Goal: Task Accomplishment & Management: Use online tool/utility

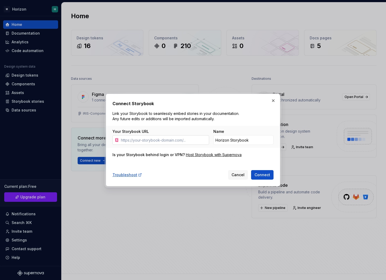
click at [144, 141] on input "Your Storybook URL" at bounding box center [164, 140] width 90 height 10
type input "[PERSON_NAME]"
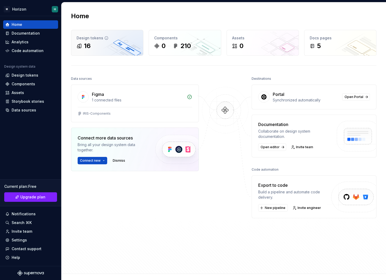
click at [112, 42] on div "16" at bounding box center [107, 46] width 61 height 8
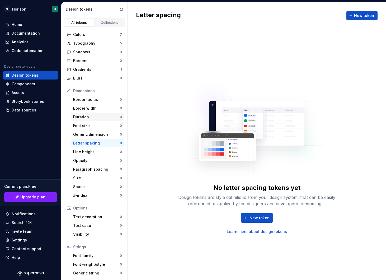
click at [103, 113] on div "Duration 0" at bounding box center [97, 117] width 53 height 8
click at [109, 98] on div "Border radius" at bounding box center [96, 99] width 47 height 5
click at [97, 78] on div "Blurs" at bounding box center [96, 78] width 47 height 5
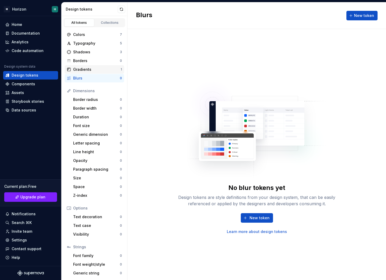
click at [99, 69] on div "Gradients" at bounding box center [97, 69] width 48 height 5
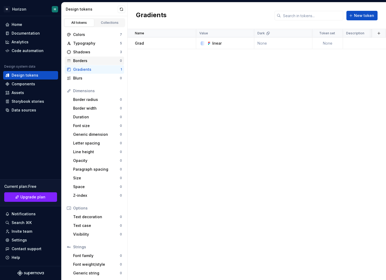
click at [99, 59] on div "Borders" at bounding box center [96, 60] width 47 height 5
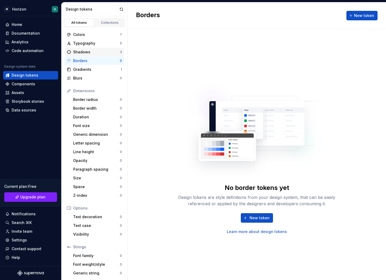
click at [104, 51] on div "Shadows" at bounding box center [96, 51] width 47 height 5
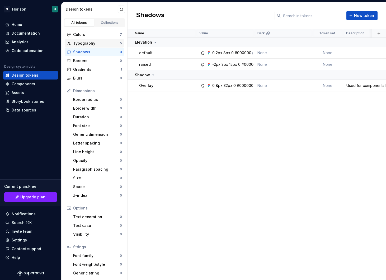
click at [106, 44] on div "Typography" at bounding box center [96, 43] width 47 height 5
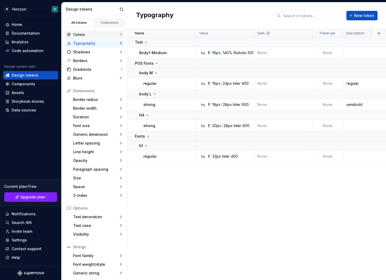
click at [105, 36] on div "Colors" at bounding box center [96, 34] width 47 height 5
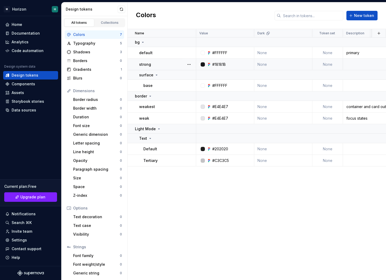
click at [159, 67] on td "strong" at bounding box center [162, 65] width 69 height 12
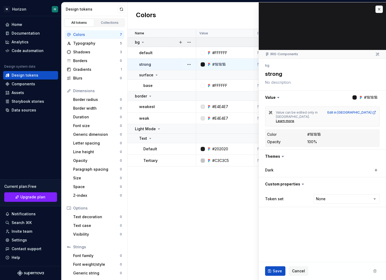
click at [227, 43] on td at bounding box center [321, 42] width 251 height 10
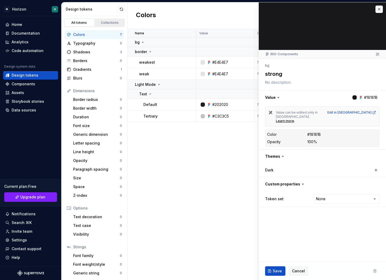
click at [122, 26] on link "Collections" at bounding box center [110, 23] width 30 height 8
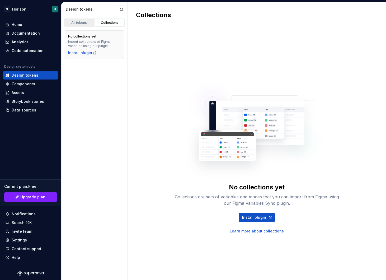
click at [87, 23] on div "All tokens" at bounding box center [79, 23] width 26 height 4
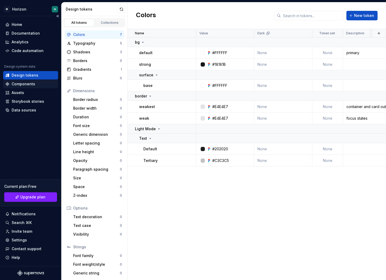
click at [41, 87] on div "Components" at bounding box center [30, 84] width 55 height 8
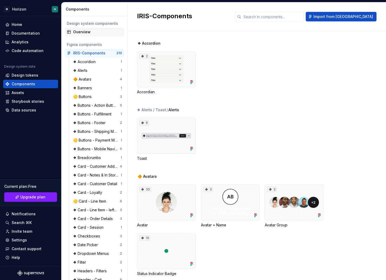
click at [94, 35] on div "Overview" at bounding box center [94, 32] width 59 height 8
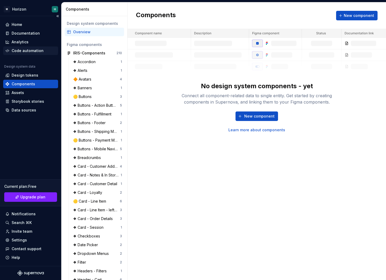
click at [29, 51] on div "Code automation" at bounding box center [28, 50] width 32 height 5
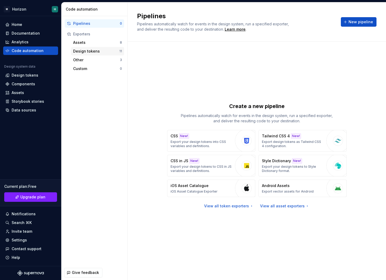
click at [104, 53] on div "Design tokens" at bounding box center [96, 51] width 46 height 5
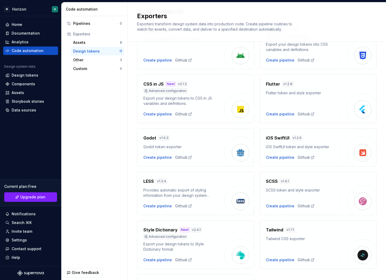
scroll to position [106, 0]
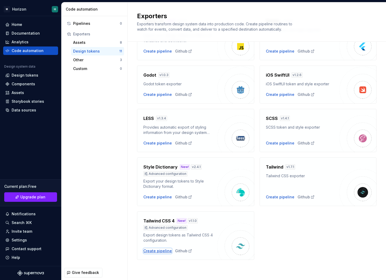
click at [159, 252] on div "Create pipeline" at bounding box center [157, 250] width 29 height 5
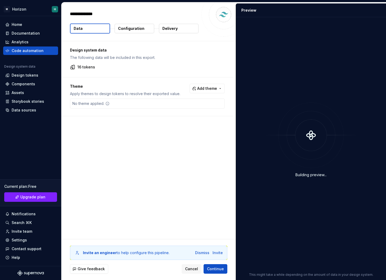
click at [118, 102] on div "No theme applied." at bounding box center [147, 103] width 155 height 10
click at [121, 105] on div "No theme applied." at bounding box center [147, 103] width 155 height 10
click at [225, 87] on button "Add theme" at bounding box center [207, 89] width 35 height 10
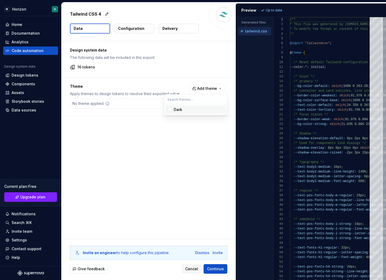
click at [190, 137] on html "M Horizon H Home Documentation Analytics Code automation Design system data Des…" at bounding box center [193, 140] width 386 height 280
click at [129, 33] on button "Configuration" at bounding box center [135, 29] width 40 height 10
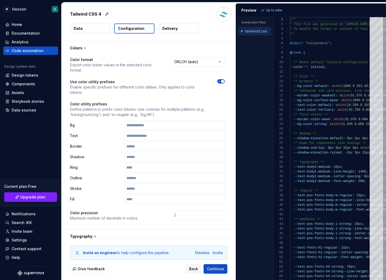
click at [173, 32] on button "Delivery" at bounding box center [179, 29] width 40 height 10
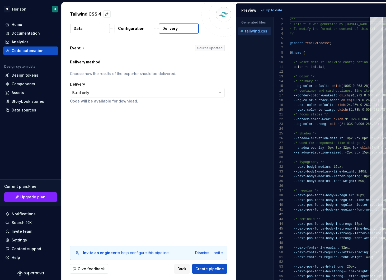
click at [142, 30] on p "Configuration" at bounding box center [131, 28] width 26 height 5
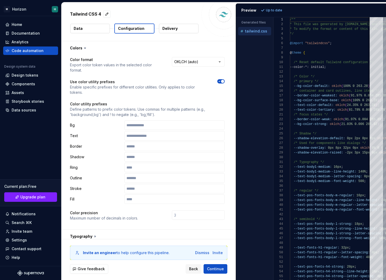
scroll to position [106, 0]
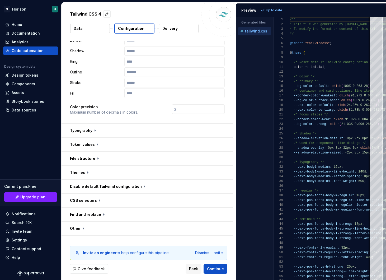
click at [92, 29] on button "Data" at bounding box center [90, 29] width 40 height 10
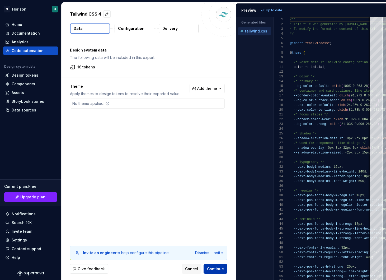
click at [219, 270] on span "Continue" at bounding box center [215, 268] width 17 height 5
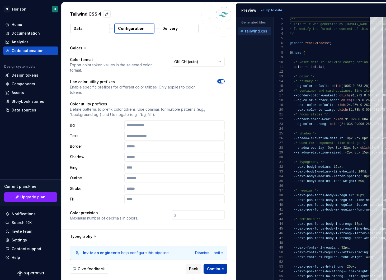
click at [219, 270] on span "Continue" at bounding box center [215, 268] width 17 height 5
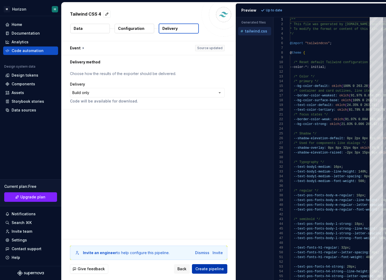
click at [219, 270] on span "Create pipeline" at bounding box center [209, 268] width 29 height 5
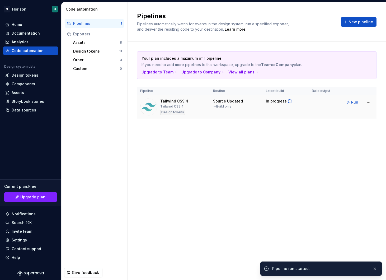
click at [215, 104] on div "→ Build only" at bounding box center [222, 106] width 18 height 4
click at [169, 101] on div "Tailwind CSS 4" at bounding box center [174, 100] width 28 height 5
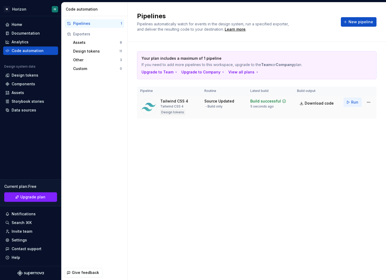
click at [354, 101] on span "Run" at bounding box center [354, 102] width 7 height 5
click at [369, 101] on html "M Horizon H Home Documentation Analytics Code automation Design system data Des…" at bounding box center [193, 140] width 386 height 280
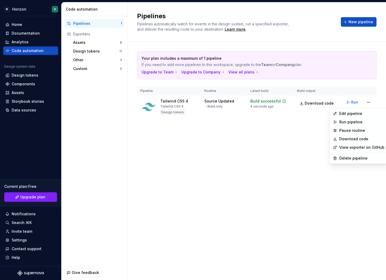
click at [266, 103] on html "M Horizon H Home Documentation Analytics Code automation Design system data Des…" at bounding box center [193, 140] width 386 height 280
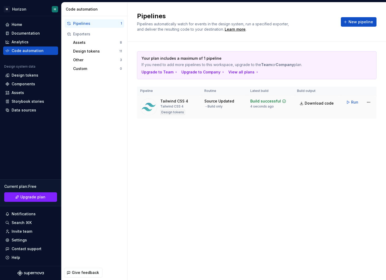
click at [273, 101] on div "Build successful" at bounding box center [265, 100] width 31 height 5
click at [306, 103] on link "Download code" at bounding box center [317, 103] width 40 height 10
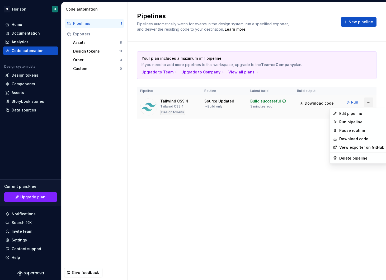
click at [367, 103] on html "M Horizon H Home Documentation Analytics Code automation Design system data Des…" at bounding box center [193, 140] width 386 height 280
click at [356, 148] on link "View exporter on GitHub" at bounding box center [361, 147] width 45 height 5
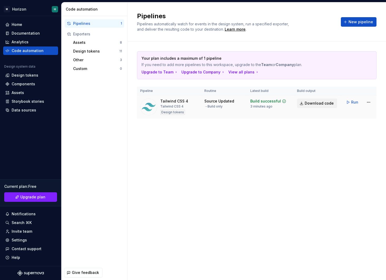
click at [312, 102] on span "Download code" at bounding box center [319, 103] width 29 height 5
click at [166, 114] on div "Design tokens" at bounding box center [172, 112] width 25 height 5
click at [87, 46] on div "Assets 8" at bounding box center [97, 42] width 53 height 8
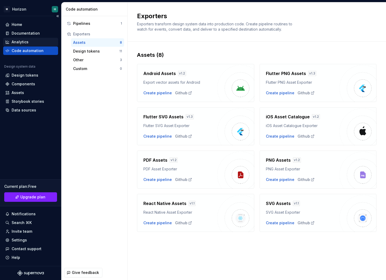
click at [36, 44] on div "Analytics" at bounding box center [30, 41] width 51 height 5
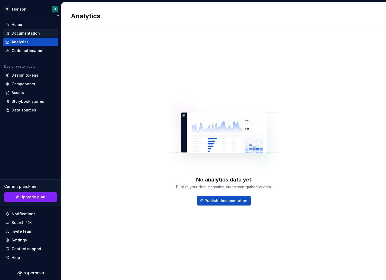
click at [23, 35] on div "Documentation" at bounding box center [26, 33] width 28 height 5
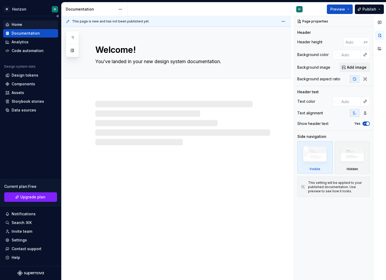
click at [10, 25] on div "Home" at bounding box center [30, 24] width 51 height 5
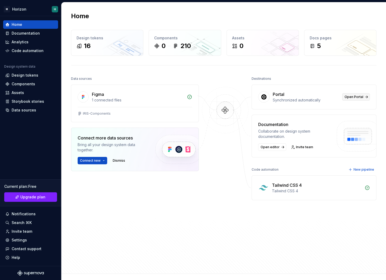
click at [352, 100] on link "Open Portal" at bounding box center [356, 96] width 28 height 7
click at [93, 162] on span "Connect new" at bounding box center [90, 160] width 21 height 4
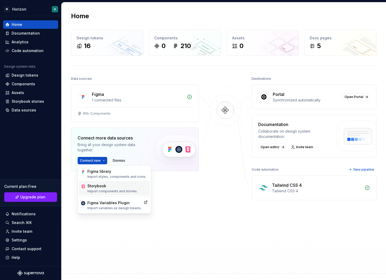
click at [126, 192] on p "Import components and stories." at bounding box center [112, 191] width 50 height 4
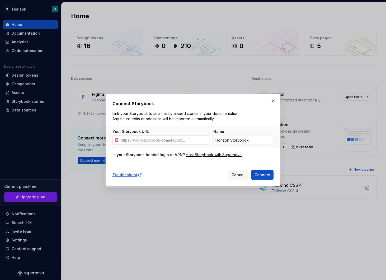
click at [164, 142] on input "Your Storybook URL" at bounding box center [164, 140] width 90 height 10
click at [170, 141] on input "Your Storybook URL" at bounding box center [164, 140] width 90 height 10
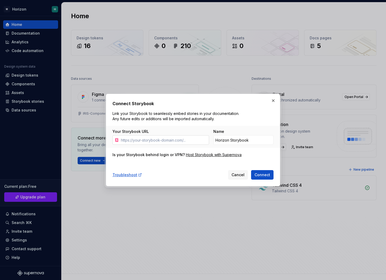
click at [170, 141] on input "Your Storybook URL" at bounding box center [164, 140] width 90 height 10
click at [184, 143] on input "Your Storybook URL" at bounding box center [164, 140] width 90 height 10
click at [205, 158] on div "Connect Storybook Link your Storybook to seamlessly embed stories in your docum…" at bounding box center [192, 139] width 161 height 79
click at [205, 156] on div "Host Storybook with Supernova" at bounding box center [214, 154] width 56 height 5
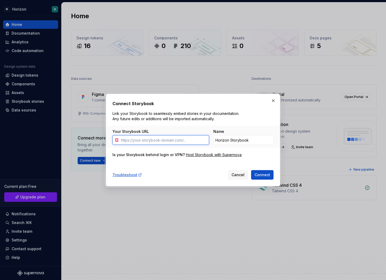
click at [137, 141] on input "Your Storybook URL" at bounding box center [164, 140] width 90 height 10
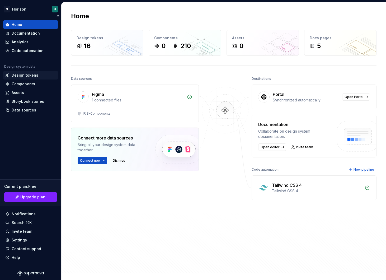
click at [33, 79] on div "Design tokens" at bounding box center [30, 75] width 55 height 8
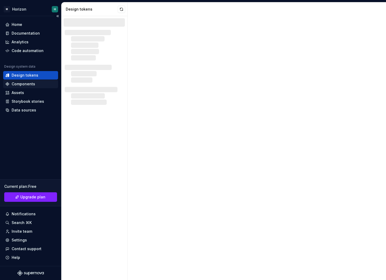
click at [33, 84] on div "Components" at bounding box center [23, 83] width 23 height 5
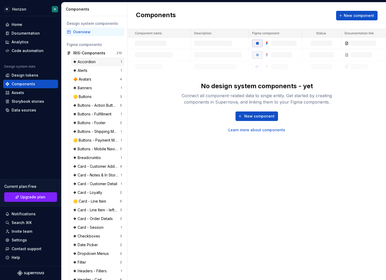
click at [97, 64] on div "❖ Accordion" at bounding box center [97, 61] width 48 height 5
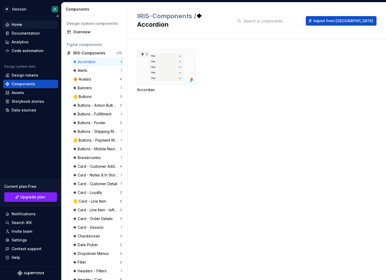
click at [21, 23] on div "Home" at bounding box center [17, 24] width 11 height 5
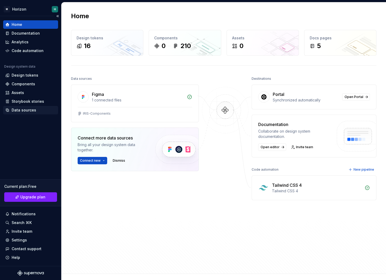
click at [35, 111] on div "Data sources" at bounding box center [30, 109] width 51 height 5
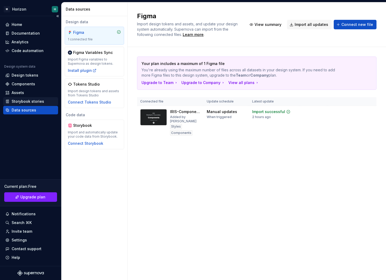
click at [36, 98] on div "Storybook stories" at bounding box center [30, 101] width 55 height 8
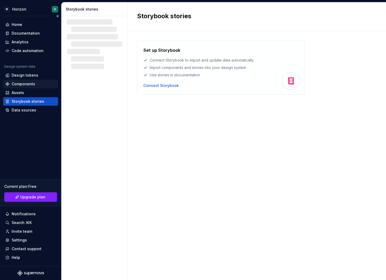
click at [45, 87] on div "Components" at bounding box center [30, 84] width 55 height 8
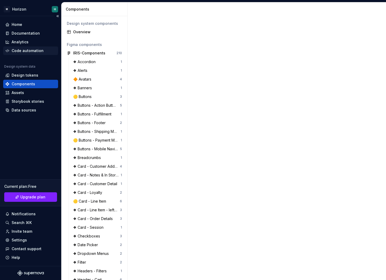
click at [32, 54] on div "Code automation" at bounding box center [30, 50] width 55 height 8
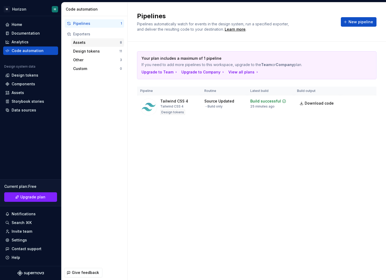
click at [91, 42] on div "Assets" at bounding box center [96, 42] width 47 height 5
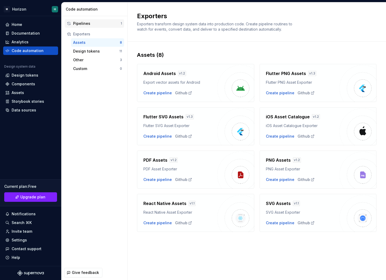
click at [92, 25] on div "Pipelines" at bounding box center [97, 23] width 48 height 5
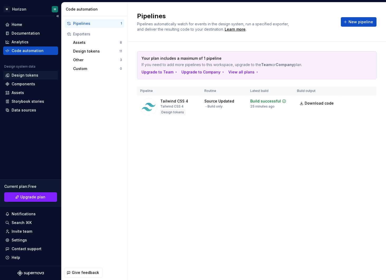
click at [35, 75] on div "Design tokens" at bounding box center [25, 75] width 27 height 5
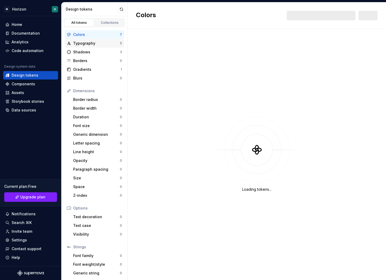
click at [99, 43] on div "Typography" at bounding box center [96, 43] width 47 height 5
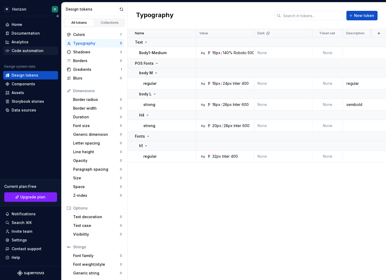
click at [41, 52] on div "Code automation" at bounding box center [28, 50] width 32 height 5
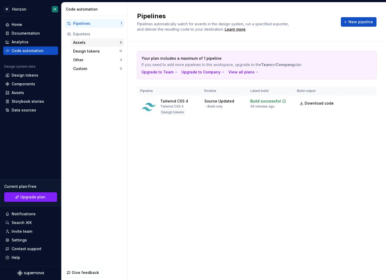
click at [110, 46] on div "Assets 8" at bounding box center [97, 42] width 53 height 8
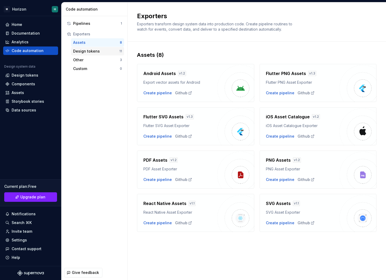
click at [111, 53] on div "Design tokens" at bounding box center [96, 51] width 46 height 5
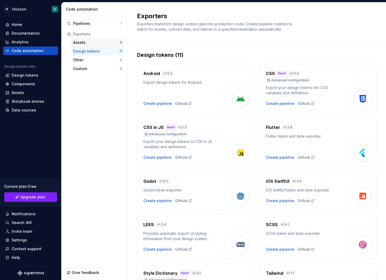
click at [109, 44] on div "Assets" at bounding box center [96, 42] width 47 height 5
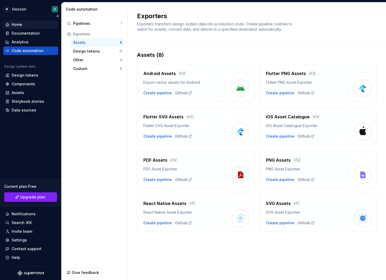
click at [36, 27] on div "Home" at bounding box center [30, 24] width 51 height 5
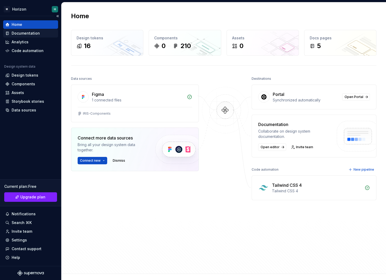
click at [38, 35] on div "Documentation" at bounding box center [26, 33] width 28 height 5
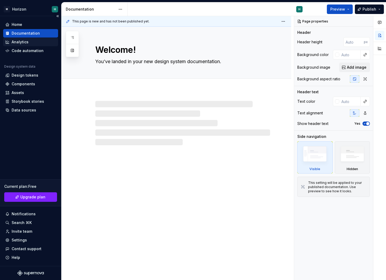
click at [36, 45] on div "Analytics" at bounding box center [30, 42] width 55 height 8
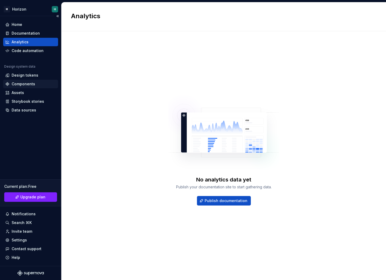
click at [36, 87] on div "Components" at bounding box center [30, 84] width 55 height 8
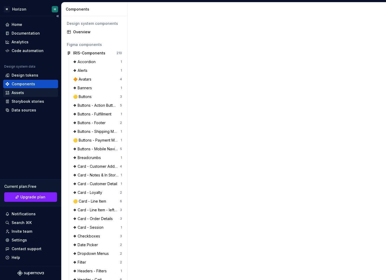
click at [36, 94] on div "Assets" at bounding box center [30, 92] width 51 height 5
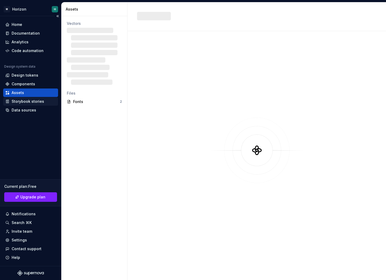
click at [37, 103] on div "Storybook stories" at bounding box center [28, 101] width 32 height 5
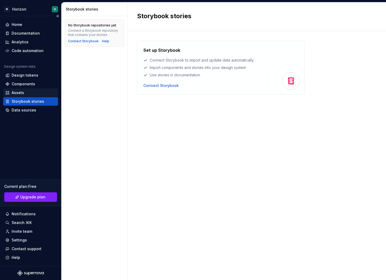
click at [40, 97] on div "Assets" at bounding box center [30, 92] width 55 height 8
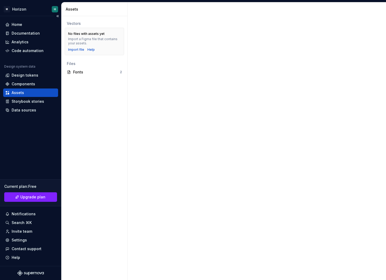
click at [38, 92] on div "Assets" at bounding box center [30, 92] width 51 height 5
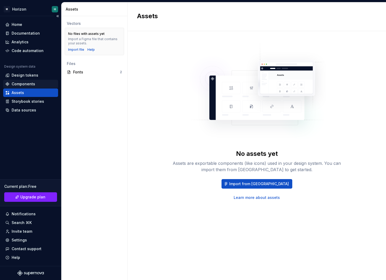
click at [43, 80] on div "Components" at bounding box center [30, 84] width 55 height 8
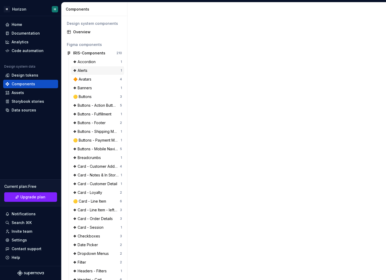
click at [100, 67] on div "❖ Alerts 1" at bounding box center [97, 70] width 53 height 8
click at [99, 55] on div "IRIS-Components" at bounding box center [89, 52] width 32 height 5
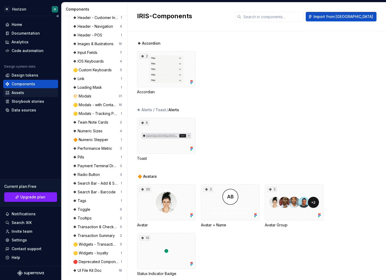
click at [33, 94] on div "Assets" at bounding box center [30, 92] width 51 height 5
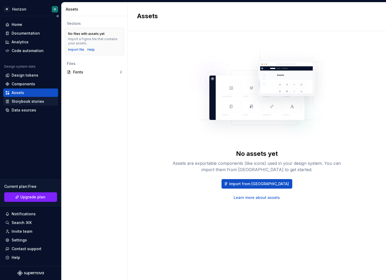
click at [38, 100] on div "Storybook stories" at bounding box center [28, 101] width 32 height 5
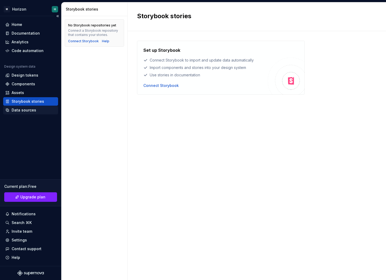
click at [28, 107] on div "Data sources" at bounding box center [24, 109] width 25 height 5
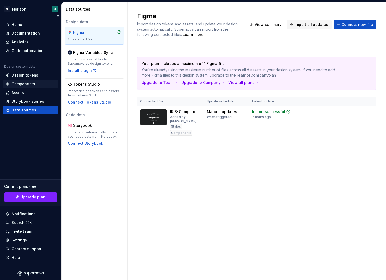
click at [25, 86] on div "Components" at bounding box center [23, 83] width 23 height 5
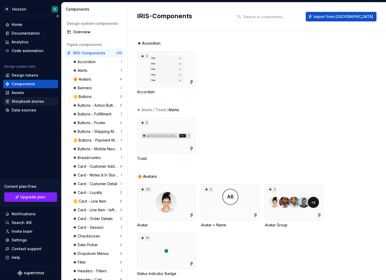
click at [25, 105] on div "Storybook stories" at bounding box center [30, 101] width 55 height 8
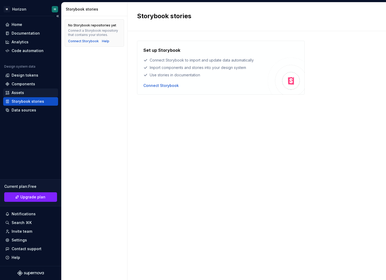
click at [26, 89] on div "Assets" at bounding box center [30, 92] width 55 height 8
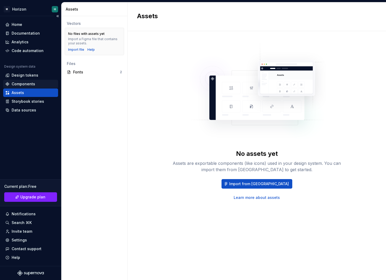
click at [27, 84] on div "Components" at bounding box center [23, 83] width 23 height 5
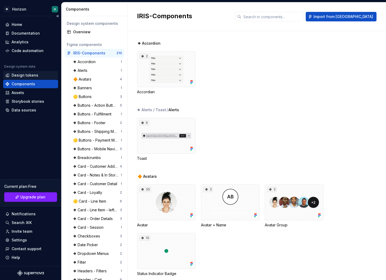
click at [20, 76] on div "Design tokens" at bounding box center [25, 75] width 27 height 5
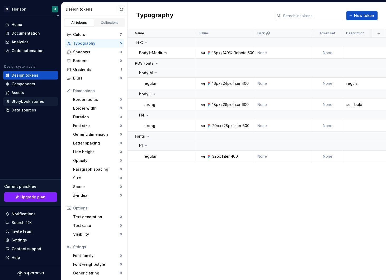
click at [37, 99] on div "Storybook stories" at bounding box center [28, 101] width 32 height 5
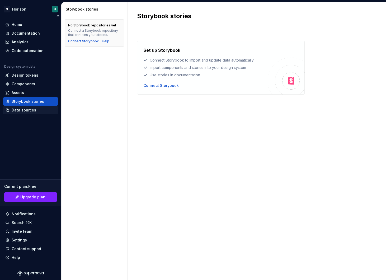
click at [37, 110] on div "Data sources" at bounding box center [30, 109] width 51 height 5
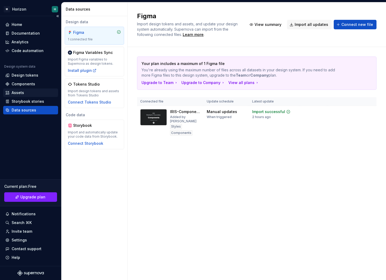
click at [41, 97] on div "Assets" at bounding box center [30, 92] width 55 height 8
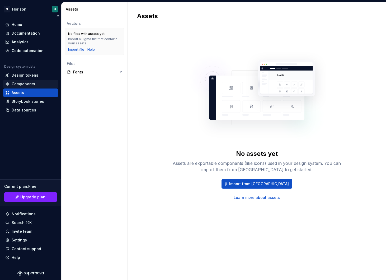
click at [44, 80] on div "Components" at bounding box center [30, 84] width 55 height 8
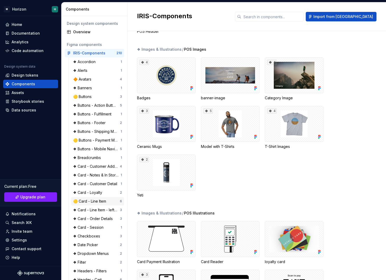
scroll to position [279, 0]
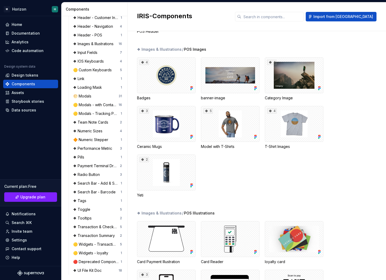
click at [90, 201] on div "❖ Tags" at bounding box center [97, 200] width 48 height 5
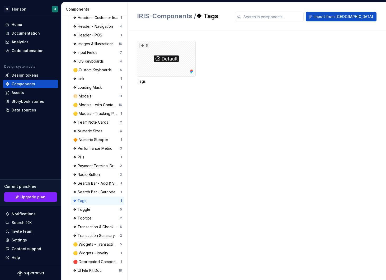
click at [106, 214] on div "❖ Accordion 1 ❖ Alerts 1 🔶 Avatars 4 ❖ Banners 1 🟡 Buttons 3 ❖ Buttons - Action…" at bounding box center [97, 26] width 53 height 496
click at [98, 212] on div "❖ Toggle 5" at bounding box center [97, 209] width 53 height 8
click at [98, 217] on div "❖ Tooltips" at bounding box center [96, 217] width 47 height 5
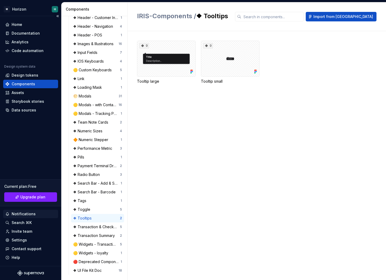
click at [31, 215] on div "Notifications" at bounding box center [24, 213] width 24 height 5
click at [31, 220] on html "M Horizon H Home Documentation Analytics Code automation Design system data Des…" at bounding box center [193, 140] width 386 height 280
click at [29, 226] on div "Search ⌘K" at bounding box center [30, 222] width 55 height 8
click at [29, 231] on div "Invite team" at bounding box center [22, 231] width 21 height 5
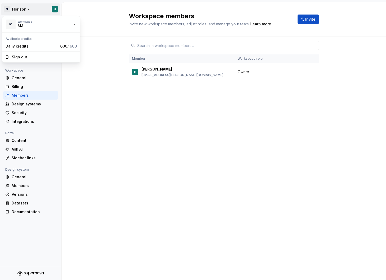
click at [10, 10] on html "M Horizon H Back Account Profile Authentication Notifications Workspace General…" at bounding box center [193, 140] width 386 height 280
click at [11, 10] on html "M Horizon H Back Account Profile Authentication Notifications Workspace General…" at bounding box center [193, 140] width 386 height 280
click at [9, 29] on div at bounding box center [30, 29] width 61 height 4
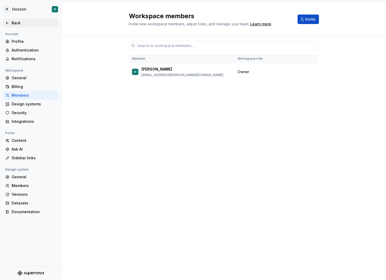
click at [12, 23] on div "Back" at bounding box center [34, 22] width 44 height 5
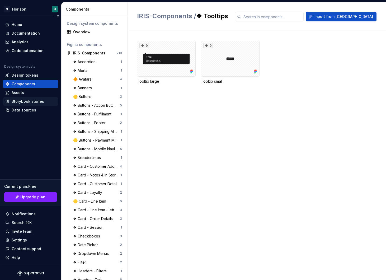
click at [45, 99] on div "Storybook stories" at bounding box center [30, 101] width 51 height 5
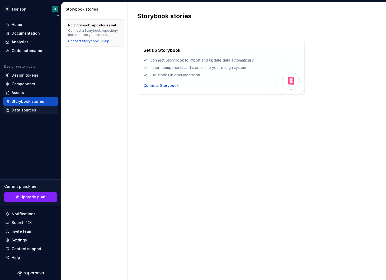
click at [36, 108] on div "Data sources" at bounding box center [30, 109] width 51 height 5
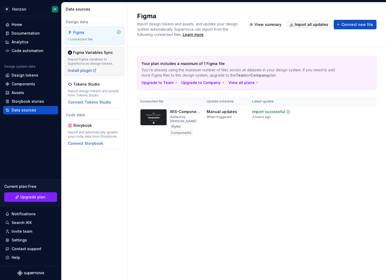
click at [79, 62] on div "Import Figma variables to Supernova as design tokens." at bounding box center [94, 61] width 53 height 8
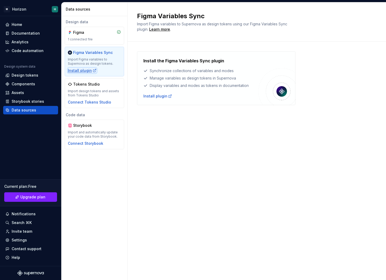
click at [87, 72] on div "Install plugin" at bounding box center [82, 70] width 29 height 5
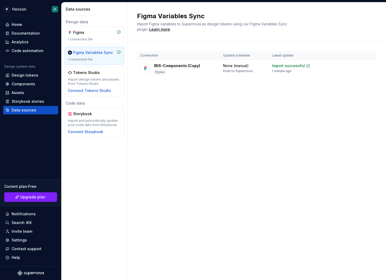
click at [168, 98] on div "Figma Variables Sync Import Figma variables to Supernova as design tokens using…" at bounding box center [257, 140] width 258 height 277
click at [201, 64] on div "IRIS-Components (Copy) Styles" at bounding box center [178, 69] width 77 height 12
click at [34, 92] on div "Assets" at bounding box center [30, 92] width 51 height 5
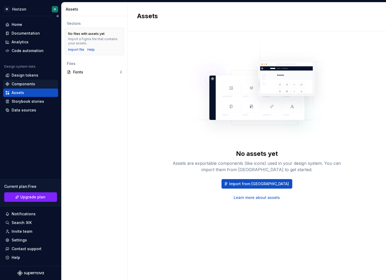
click at [34, 83] on div "Components" at bounding box center [23, 83] width 23 height 5
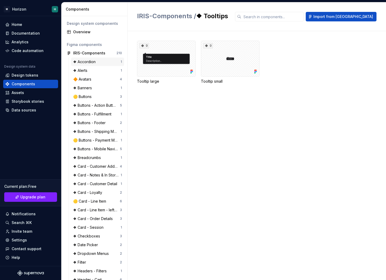
click at [92, 62] on div "❖ Accordion" at bounding box center [85, 61] width 25 height 5
click at [184, 68] on div "9" at bounding box center [166, 59] width 59 height 36
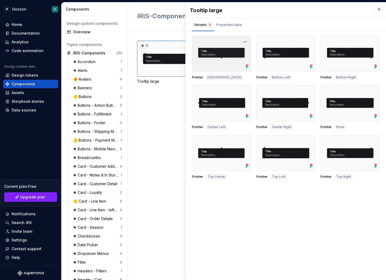
click at [223, 57] on div at bounding box center [221, 54] width 59 height 36
click at [233, 25] on div "Properties table" at bounding box center [229, 24] width 26 height 5
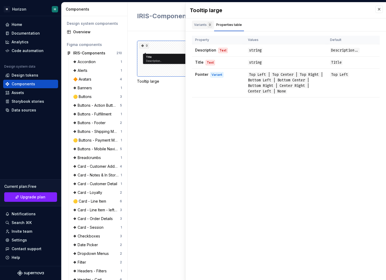
click at [203, 22] on div "Variants 9" at bounding box center [203, 24] width 18 height 5
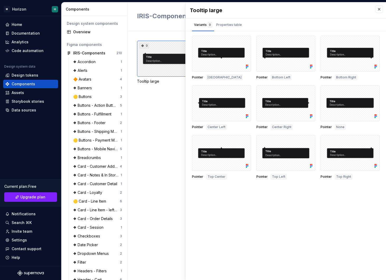
click at [153, 63] on div "9" at bounding box center [166, 59] width 59 height 36
click at [20, 76] on div "Design tokens" at bounding box center [25, 75] width 27 height 5
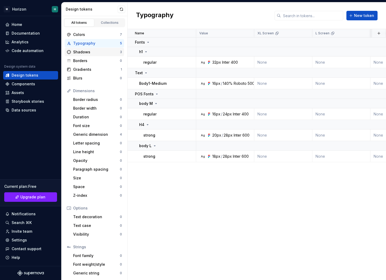
click at [92, 54] on div "Shadows" at bounding box center [96, 51] width 47 height 5
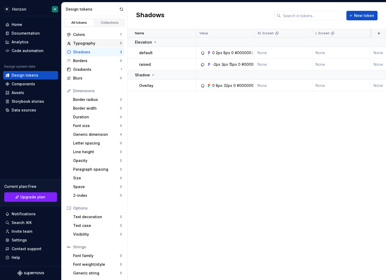
click at [91, 46] on div "Typography 5" at bounding box center [94, 43] width 59 height 8
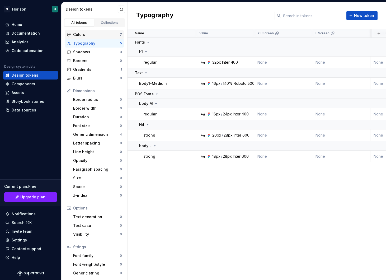
click at [88, 37] on div "Colors" at bounding box center [96, 34] width 47 height 5
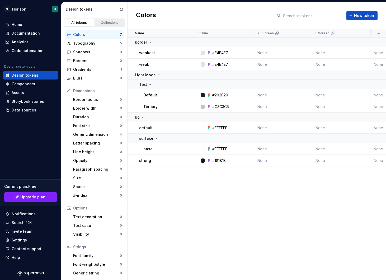
click at [108, 24] on div "Collections" at bounding box center [110, 23] width 26 height 4
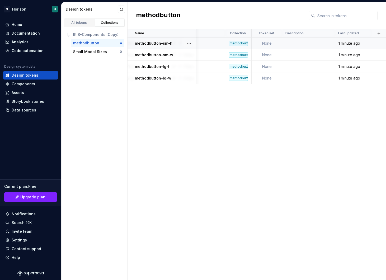
scroll to position [0, 261]
click at [256, 47] on td "None" at bounding box center [267, 43] width 31 height 12
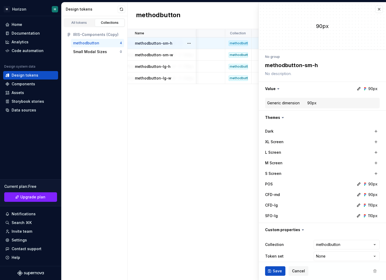
click at [272, 43] on div "90px" at bounding box center [322, 25] width 127 height 47
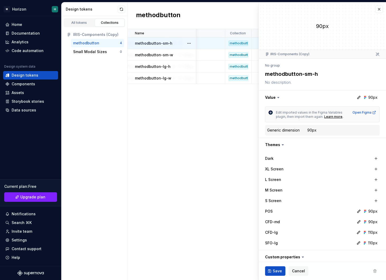
click at [232, 180] on div "Name Value POS CFD-md CFD-lg SFO-lg Collection Token set Description Last updat…" at bounding box center [257, 154] width 258 height 251
click at [296, 271] on span "Cancel" at bounding box center [298, 270] width 13 height 5
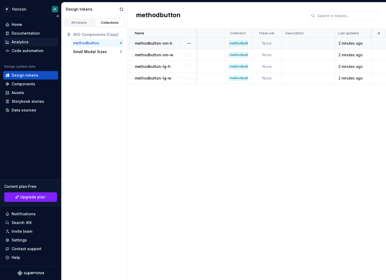
click at [32, 40] on div "Analytics" at bounding box center [30, 41] width 51 height 5
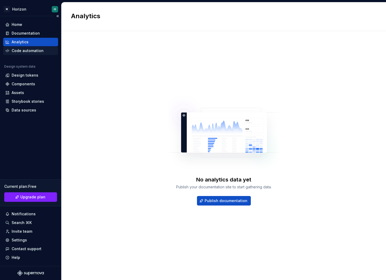
click at [38, 50] on div "Code automation" at bounding box center [28, 50] width 32 height 5
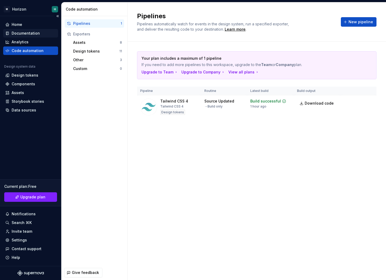
click at [32, 31] on div "Documentation" at bounding box center [26, 33] width 28 height 5
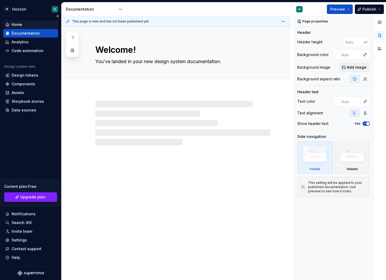
click at [28, 27] on div "Home" at bounding box center [30, 24] width 51 height 5
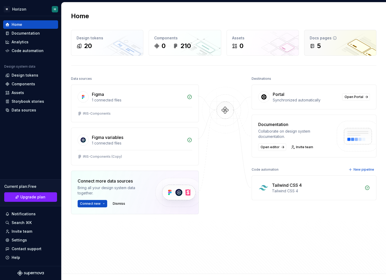
click at [325, 45] on div "5" at bounding box center [340, 46] width 61 height 8
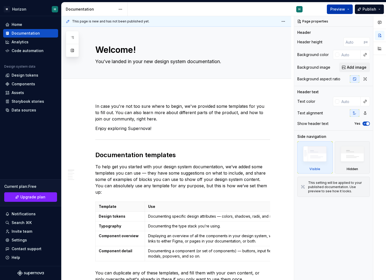
click at [340, 10] on span "Preview" at bounding box center [337, 9] width 15 height 5
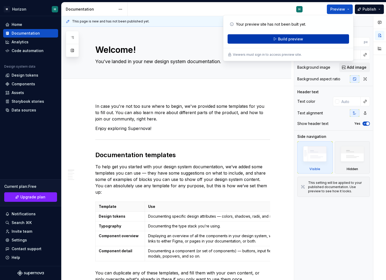
click at [298, 42] on button "Build preview" at bounding box center [288, 39] width 121 height 10
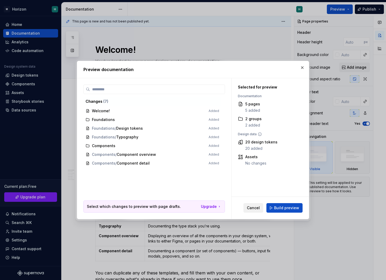
click at [255, 209] on span "Cancel" at bounding box center [253, 207] width 13 height 5
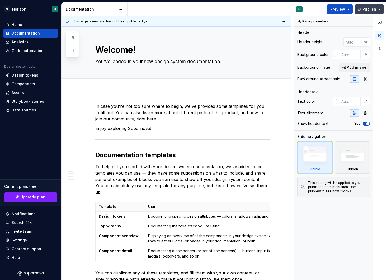
click at [376, 11] on button "Publish" at bounding box center [369, 9] width 29 height 10
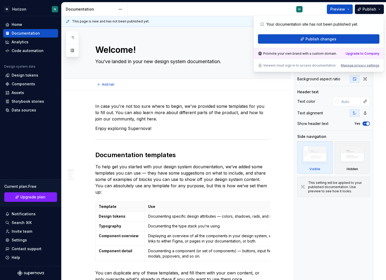
type textarea "*"
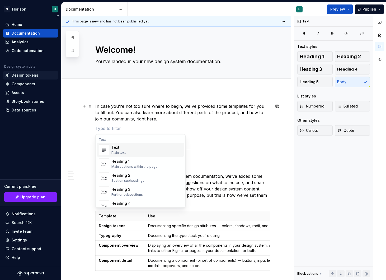
click at [28, 78] on div "Design tokens" at bounding box center [30, 75] width 55 height 8
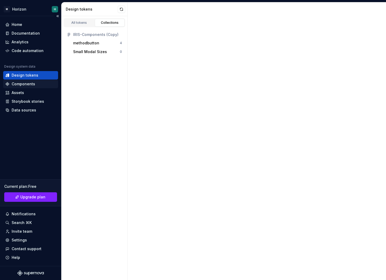
click at [28, 84] on div "Components" at bounding box center [23, 83] width 23 height 5
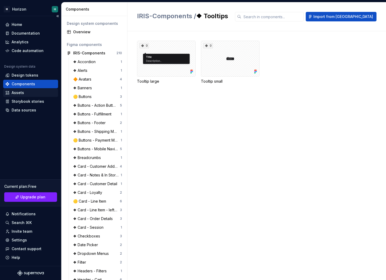
click at [28, 92] on div "Assets" at bounding box center [30, 92] width 51 height 5
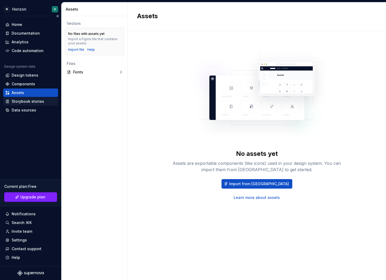
click at [28, 101] on div "Storybook stories" at bounding box center [28, 101] width 32 height 5
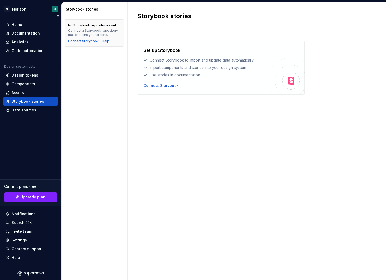
click at [30, 115] on div "Home Documentation Analytics Code automation Design system data Design tokens C…" at bounding box center [30, 141] width 61 height 250
drag, startPoint x: 147, startPoint y: 63, endPoint x: 213, endPoint y: 73, distance: 66.7
click at [213, 73] on div "Set up Storybook Connect Storybook to import and update data automatically Impo…" at bounding box center [205, 62] width 124 height 31
click at [38, 96] on div "Assets" at bounding box center [30, 92] width 55 height 8
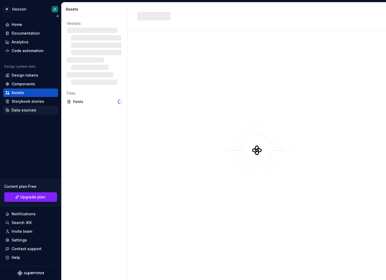
click at [37, 112] on div "Data sources" at bounding box center [30, 109] width 51 height 5
